Goal: Check status: Check status

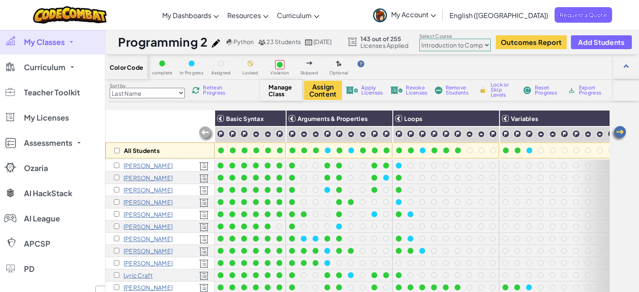
select select "560f1a9f22961295f9427742"
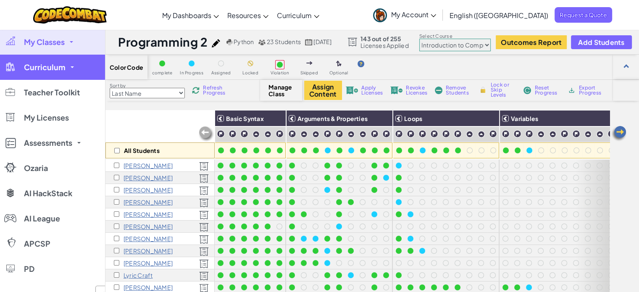
click at [73, 67] on link "Curriculum" at bounding box center [52, 67] width 105 height 25
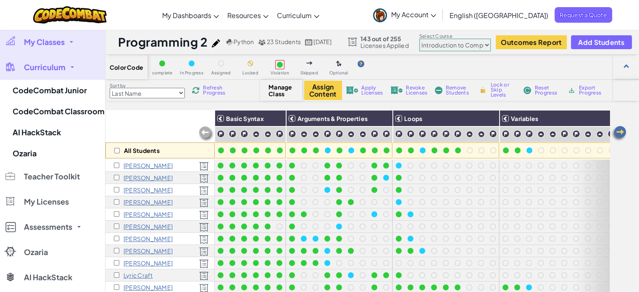
click at [72, 44] on link "My Classes" at bounding box center [52, 41] width 105 height 25
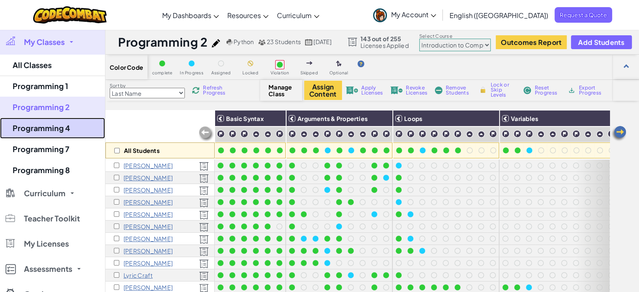
click at [56, 128] on link "Programming 4" at bounding box center [52, 128] width 105 height 21
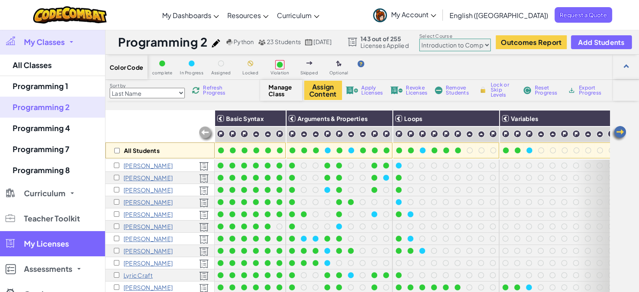
select select "560f1a9f22961295f9427742"
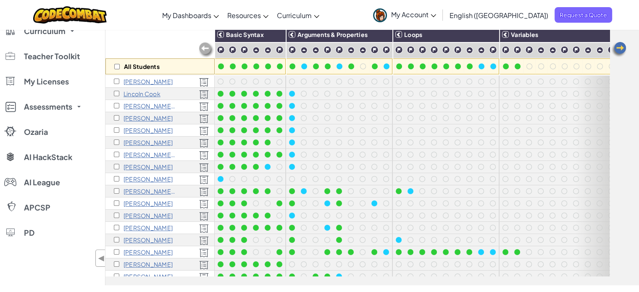
scroll to position [12, 0]
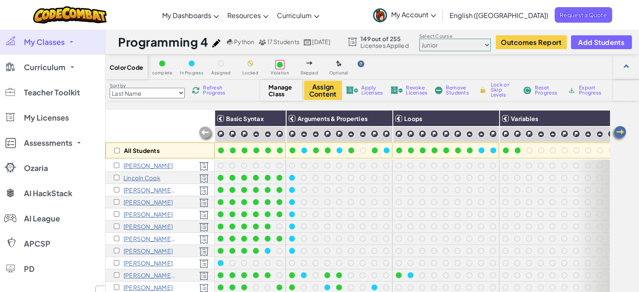
click at [72, 42] on span at bounding box center [71, 42] width 3 height 2
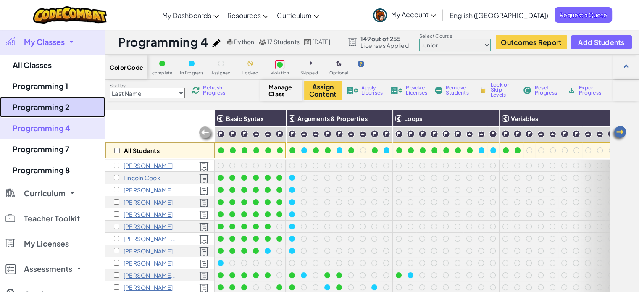
click at [59, 104] on link "Programming 2" at bounding box center [52, 107] width 105 height 21
select select "560f1a9f22961295f9427742"
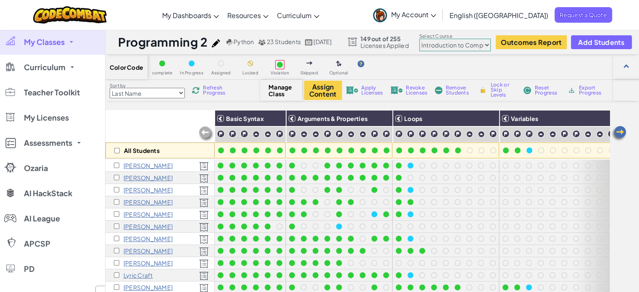
click at [211, 87] on span "Refresh Progress" at bounding box center [216, 90] width 26 height 10
click at [61, 44] on span "My Classes" at bounding box center [44, 42] width 41 height 8
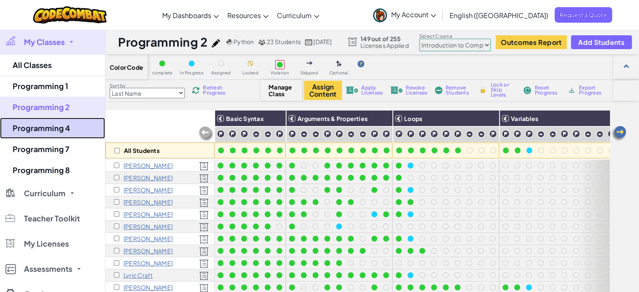
click at [55, 125] on link "Programming 4" at bounding box center [52, 128] width 105 height 21
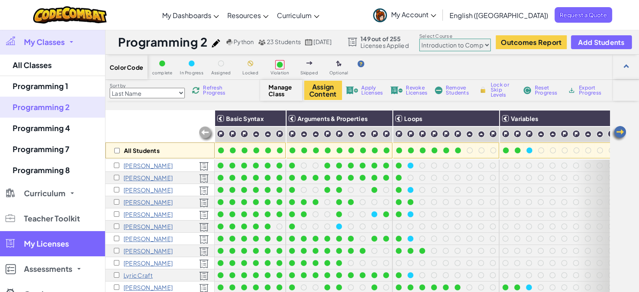
select select "560f1a9f22961295f9427742"
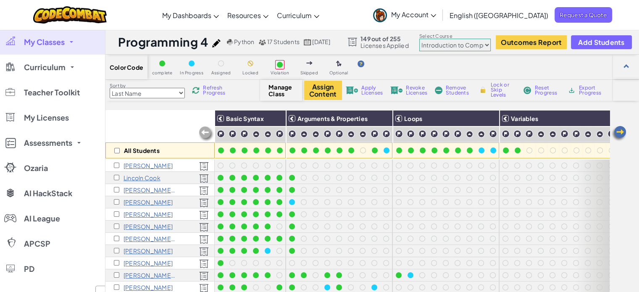
click at [208, 89] on span "Refresh Progress" at bounding box center [216, 90] width 26 height 10
click at [208, 93] on span "Refresh Progress" at bounding box center [216, 90] width 26 height 10
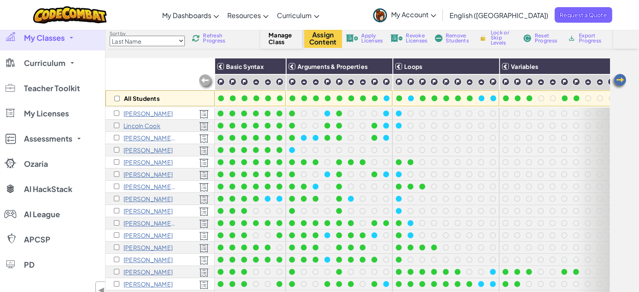
scroll to position [42, 0]
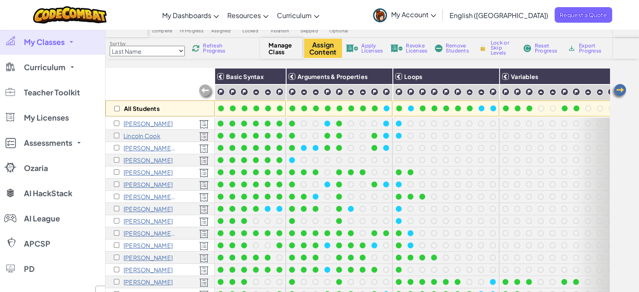
click at [209, 43] on span "Refresh Progress" at bounding box center [216, 48] width 26 height 10
click at [218, 52] on span "Refresh Progress" at bounding box center [216, 48] width 26 height 10
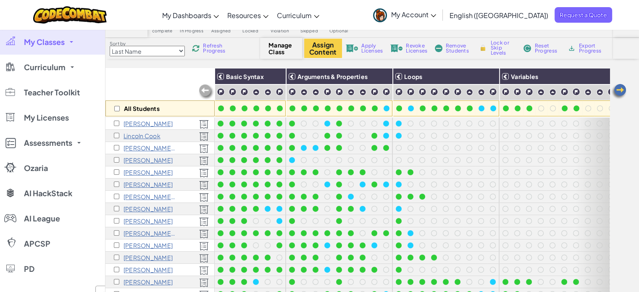
click at [218, 52] on span "Refresh Progress" at bounding box center [216, 48] width 26 height 10
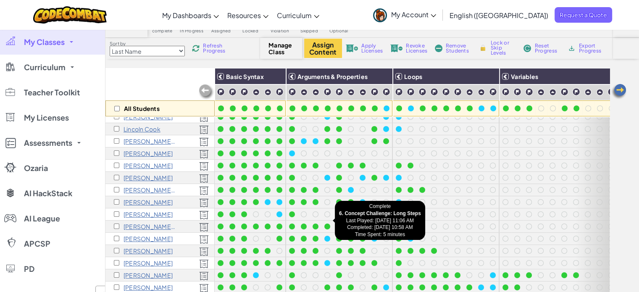
scroll to position [12, 0]
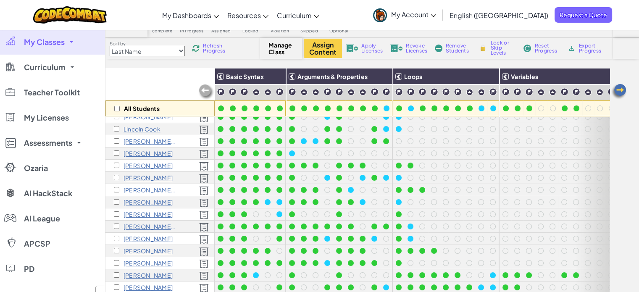
click at [193, 47] on img at bounding box center [196, 48] width 8 height 8
click at [210, 45] on span "Refresh Progress" at bounding box center [216, 48] width 26 height 10
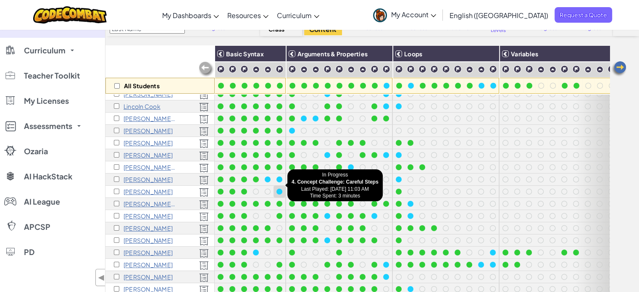
scroll to position [84, 0]
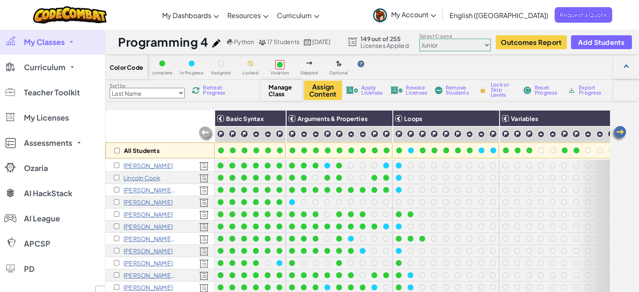
click at [222, 90] on span "Refresh Progress" at bounding box center [216, 90] width 26 height 10
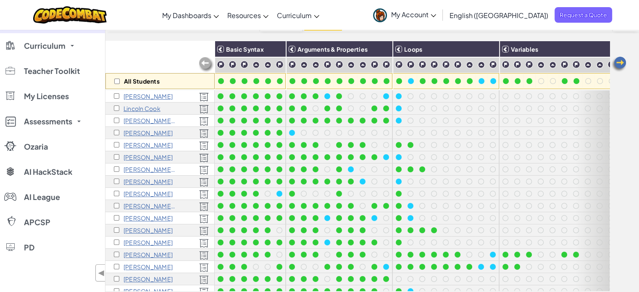
scroll to position [84, 0]
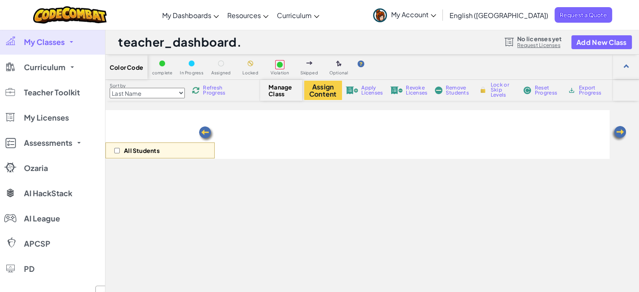
select select "560f1a9f22961295f9427742"
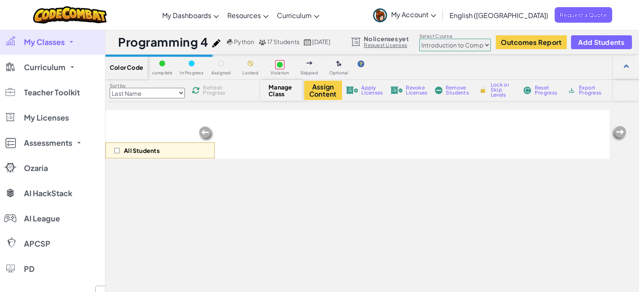
scroll to position [126, 0]
